Goal: Entertainment & Leisure: Consume media (video, audio)

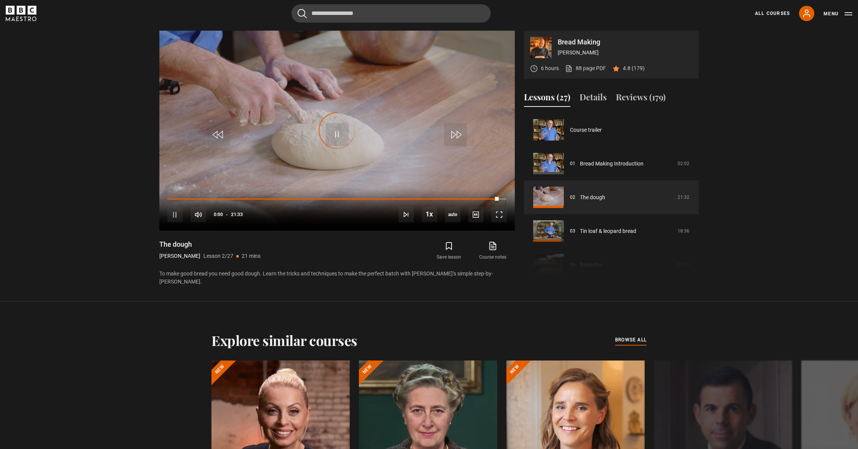
scroll to position [34, 0]
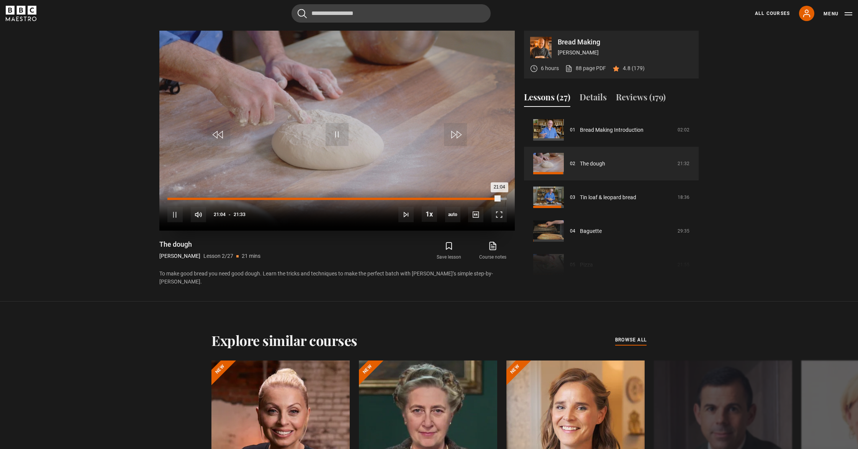
click at [170, 198] on div "Loaded : 98.61% 00:10 21:04" at bounding box center [337, 199] width 340 height 2
click at [498, 214] on span "Video Player" at bounding box center [499, 214] width 15 height 15
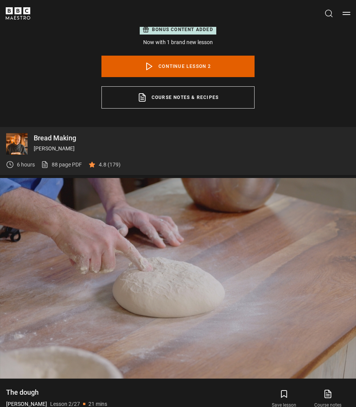
scroll to position [571, 0]
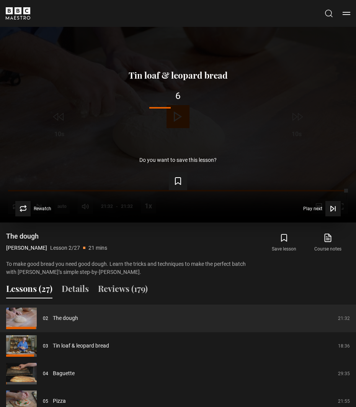
drag, startPoint x: 174, startPoint y: 120, endPoint x: 172, endPoint y: 123, distance: 4.4
click at [174, 121] on div "Lesson Completed Up next Tin loaf & leopard bread 6 Cancel Do you want to save …" at bounding box center [178, 122] width 356 height 200
click at [203, 113] on div "Up next Tin loaf & leopard bread 2 Cancel" at bounding box center [178, 93] width 332 height 44
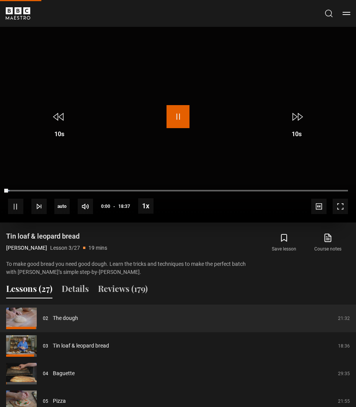
click at [178, 114] on span "Video Player" at bounding box center [178, 116] width 23 height 23
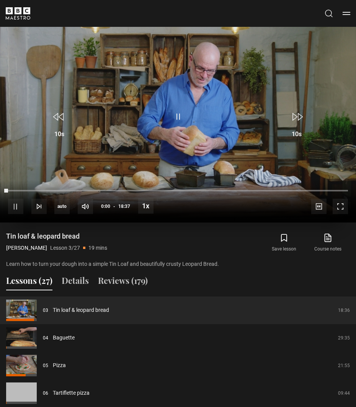
scroll to position [529, 0]
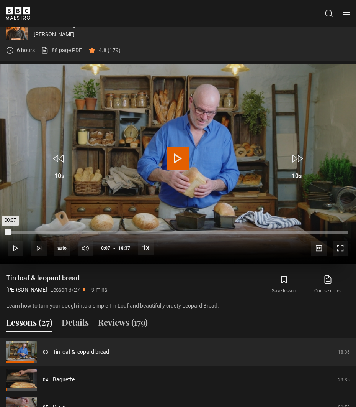
click at [10, 232] on div "Loaded : 0.90% 00:07 00:07" at bounding box center [178, 232] width 340 height 2
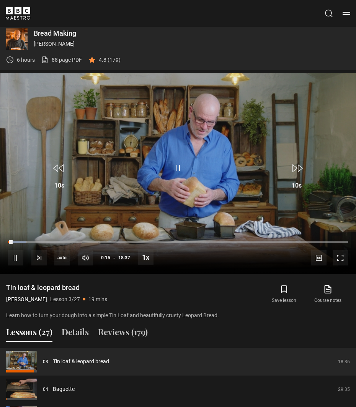
scroll to position [517, 0]
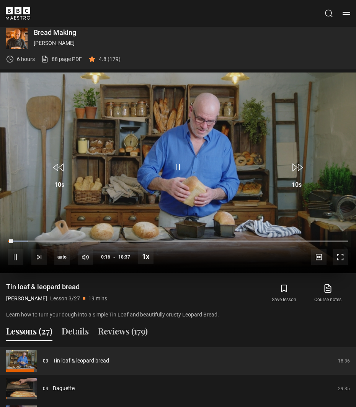
click at [175, 123] on video "Video Player" at bounding box center [178, 172] width 356 height 200
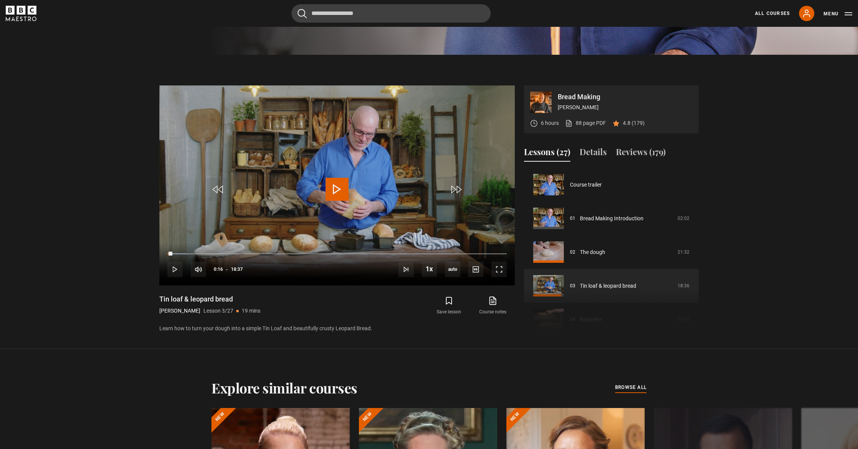
scroll to position [407, 0]
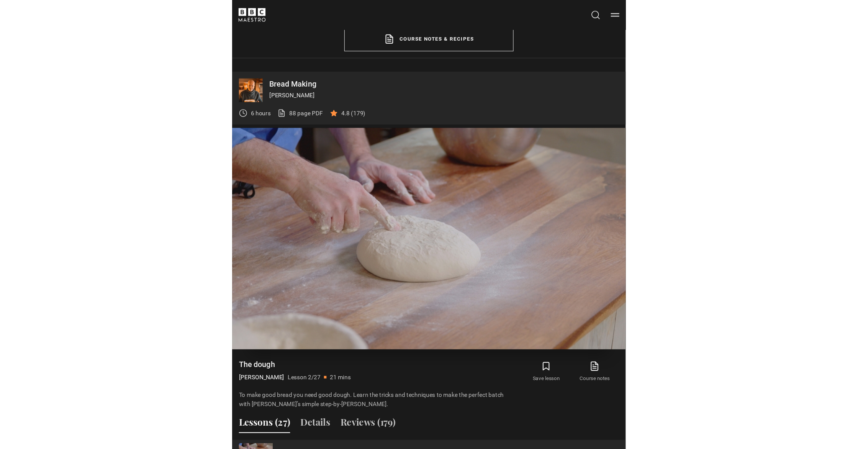
scroll to position [474, 0]
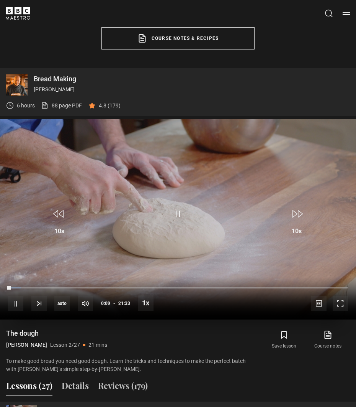
click at [126, 194] on video "Video Player" at bounding box center [178, 219] width 356 height 200
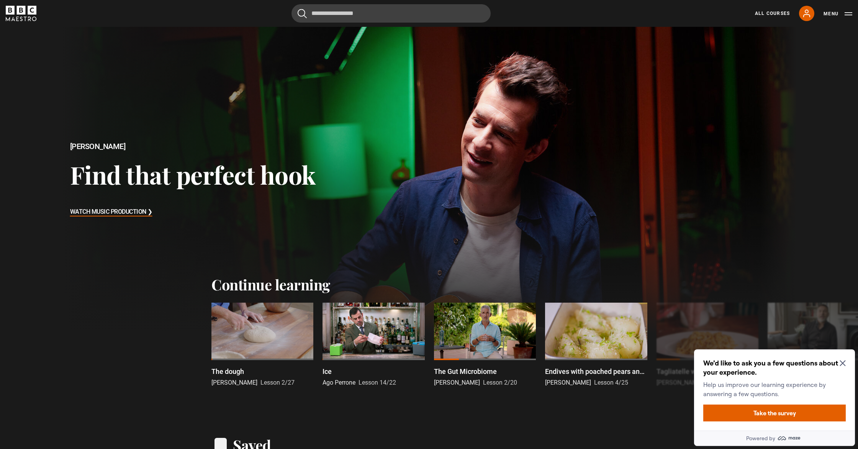
click at [844, 362] on icon "Close Maze Prompt" at bounding box center [843, 363] width 6 height 6
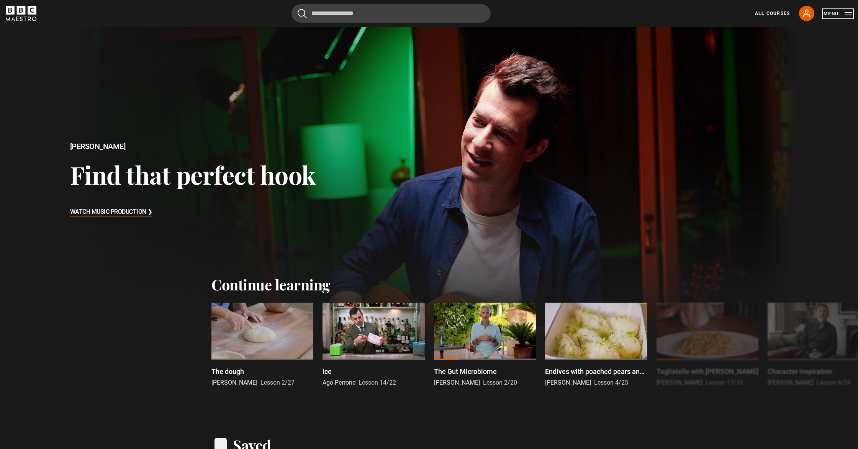
click at [847, 11] on button "Menu" at bounding box center [838, 14] width 29 height 8
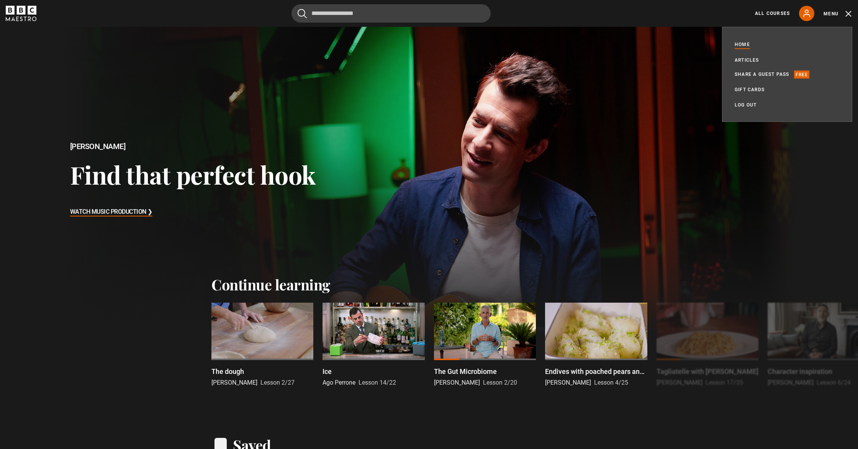
click at [653, 17] on div "Cancel Courses Previous courses Next courses Agatha Christie Writing 12 Related…" at bounding box center [429, 13] width 847 height 18
click at [809, 12] on icon at bounding box center [807, 13] width 9 height 9
click at [805, 14] on icon at bounding box center [807, 13] width 9 height 9
click at [849, 11] on button "Menu" at bounding box center [838, 14] width 29 height 8
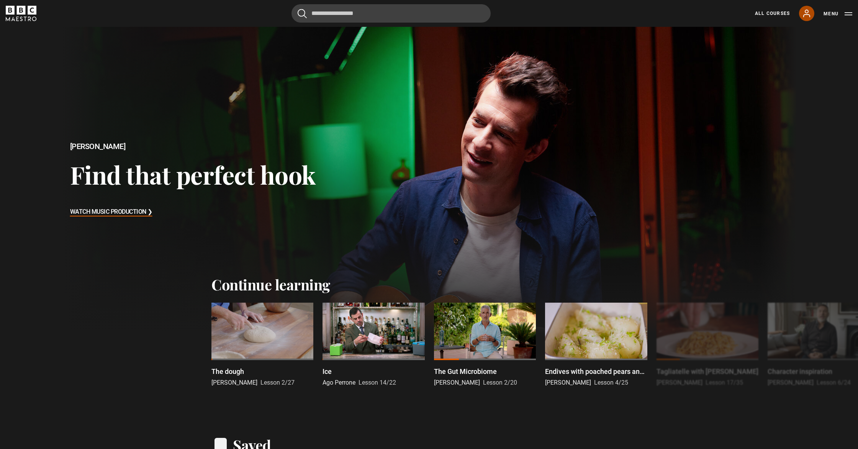
click at [807, 12] on icon at bounding box center [807, 13] width 9 height 9
click at [806, 13] on icon at bounding box center [807, 13] width 6 height 7
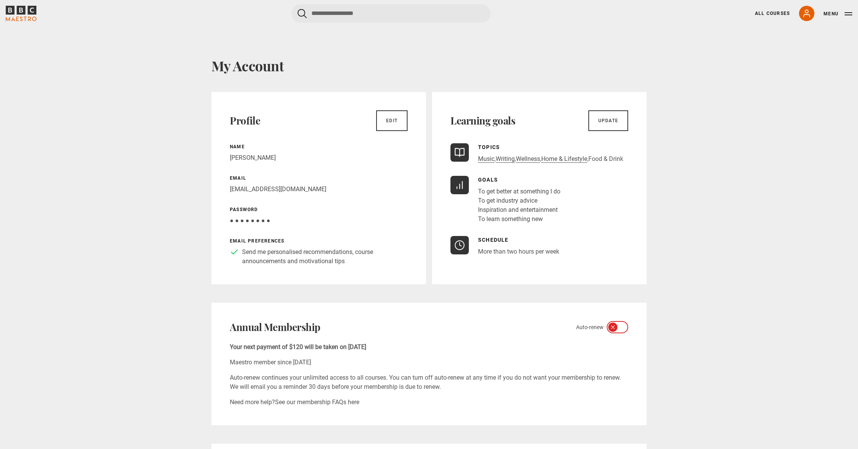
click at [605, 159] on link "Food & Drink" at bounding box center [606, 159] width 35 height 8
